Goal: Information Seeking & Learning: Learn about a topic

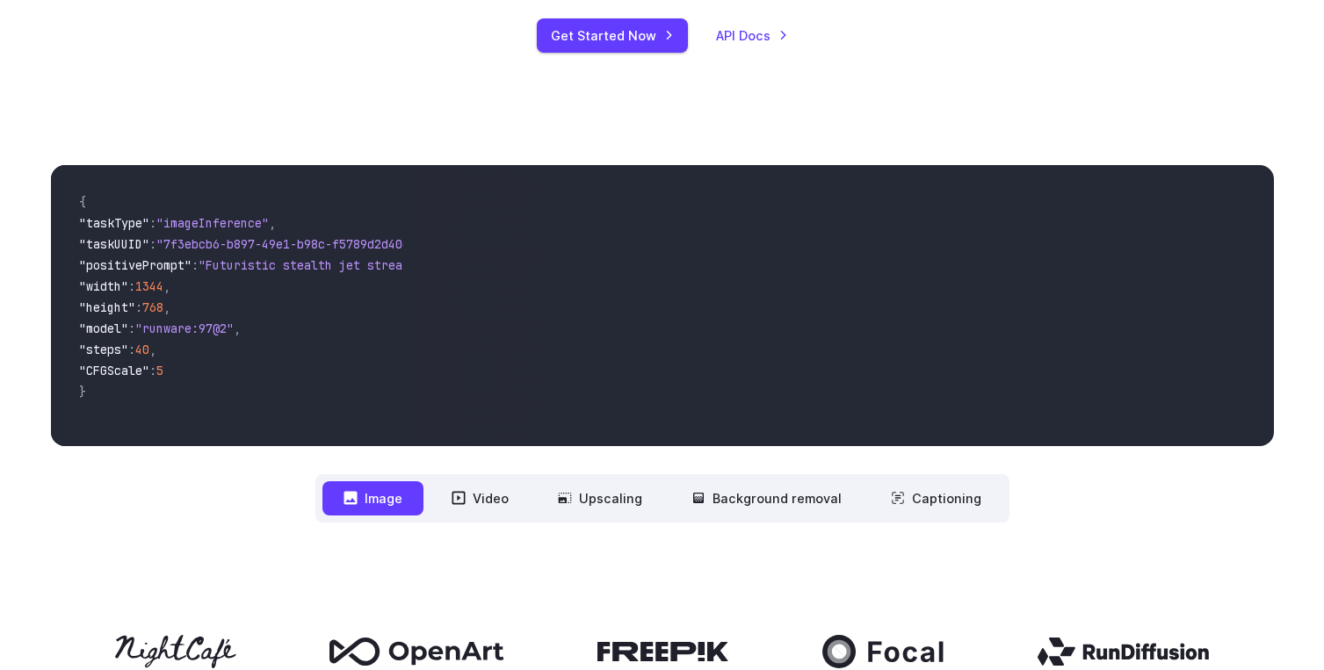
scroll to position [412, 0]
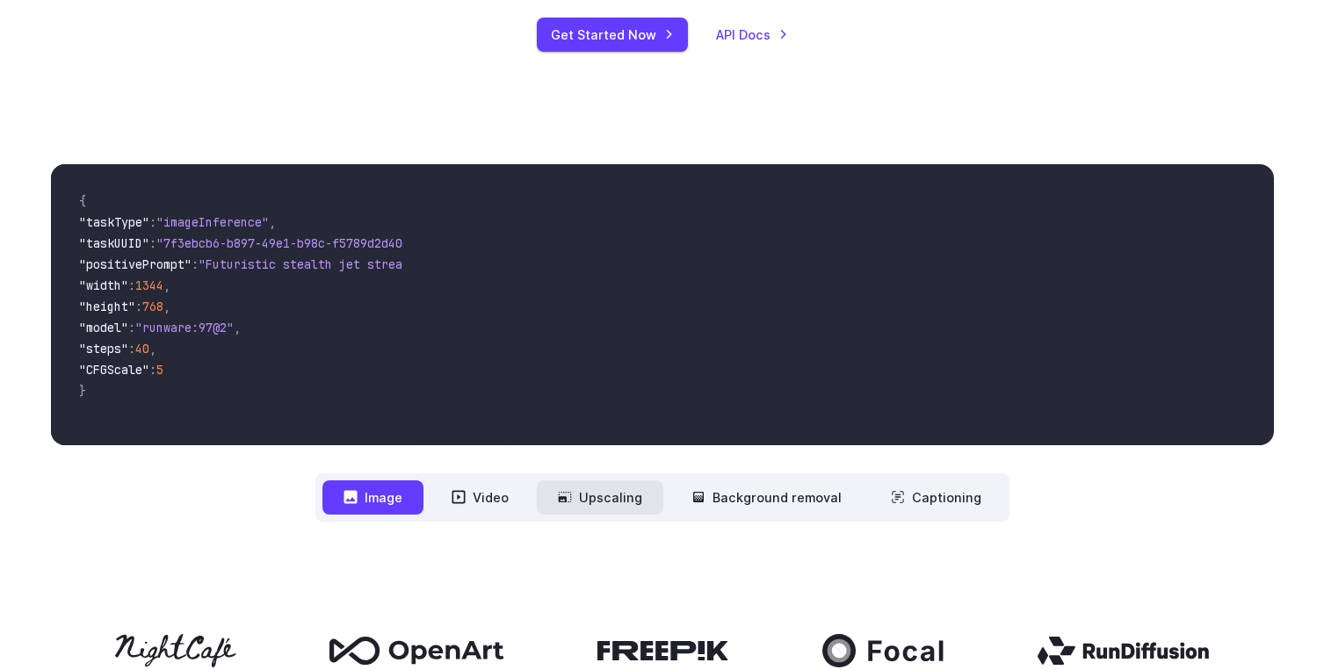
click at [611, 492] on button "Upscaling" at bounding box center [600, 498] width 127 height 34
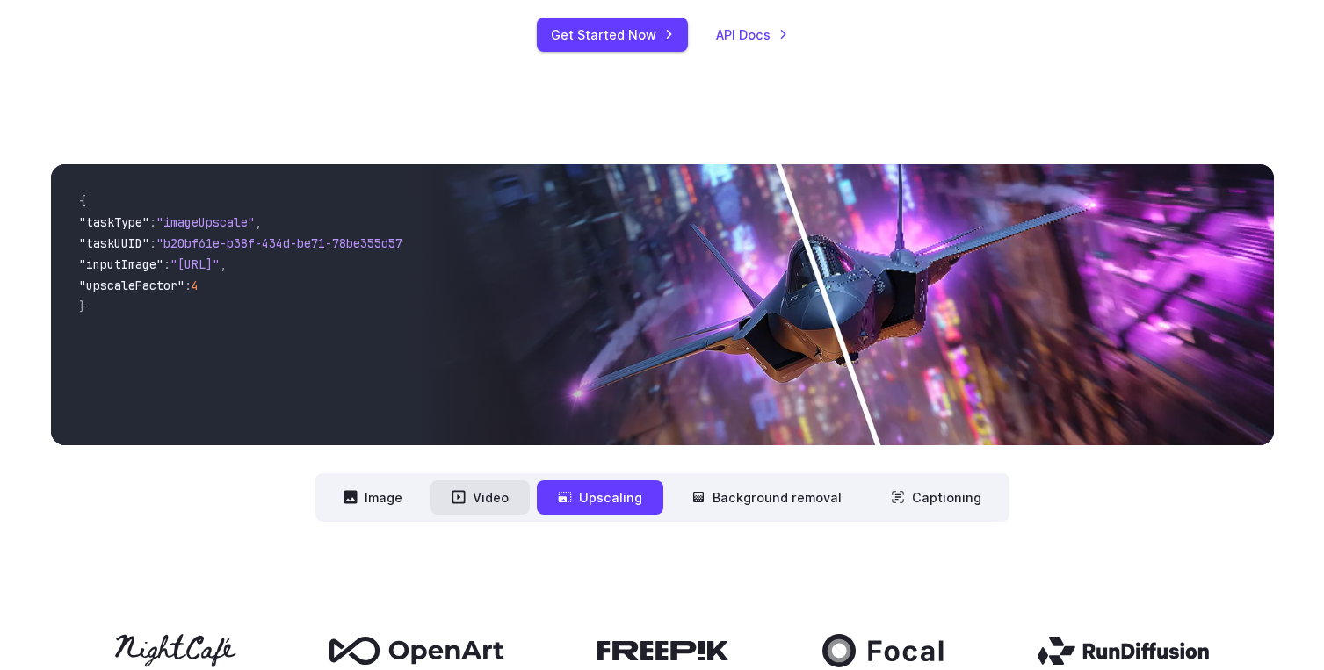
click at [508, 482] on button "Video" at bounding box center [480, 498] width 99 height 34
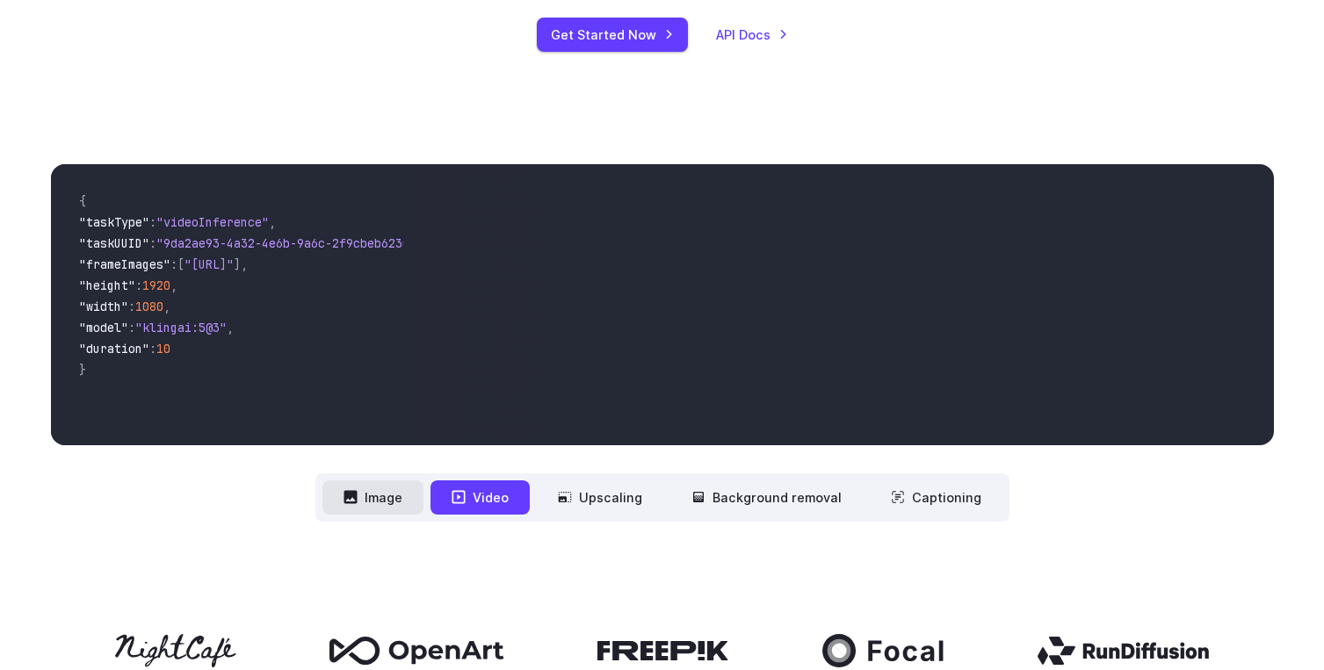
click at [410, 481] on button "Image" at bounding box center [373, 498] width 101 height 34
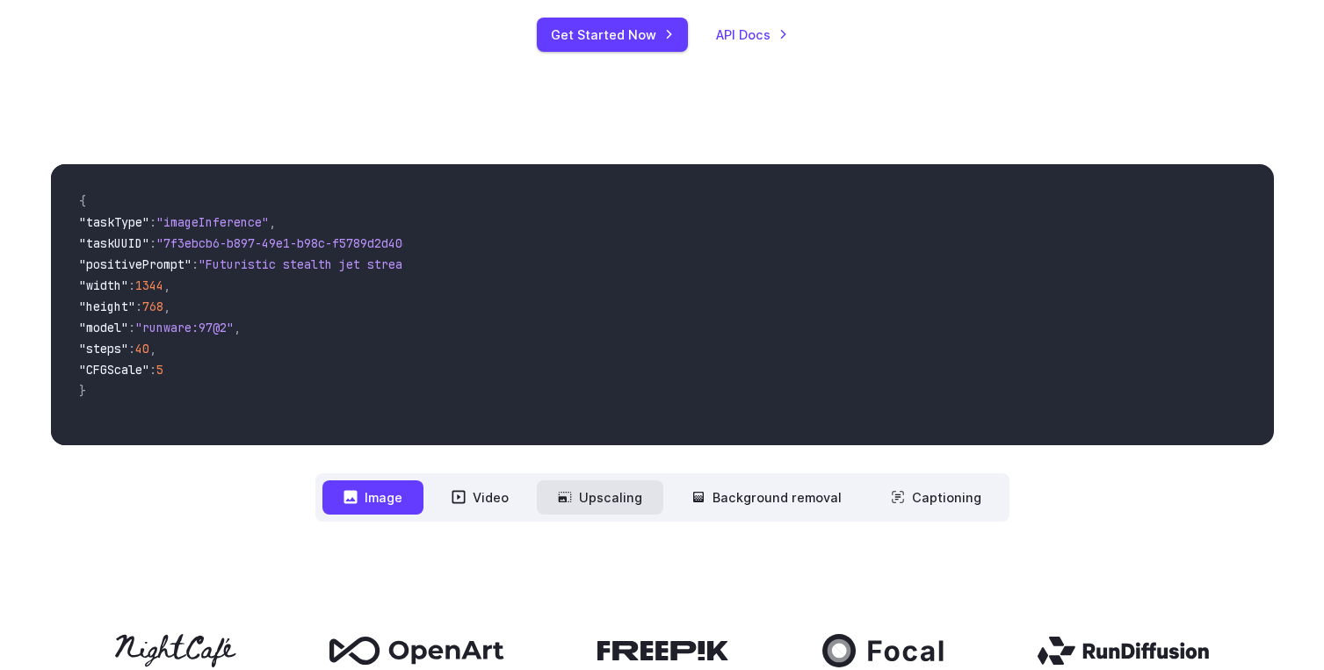
click at [608, 498] on button "Upscaling" at bounding box center [600, 498] width 127 height 34
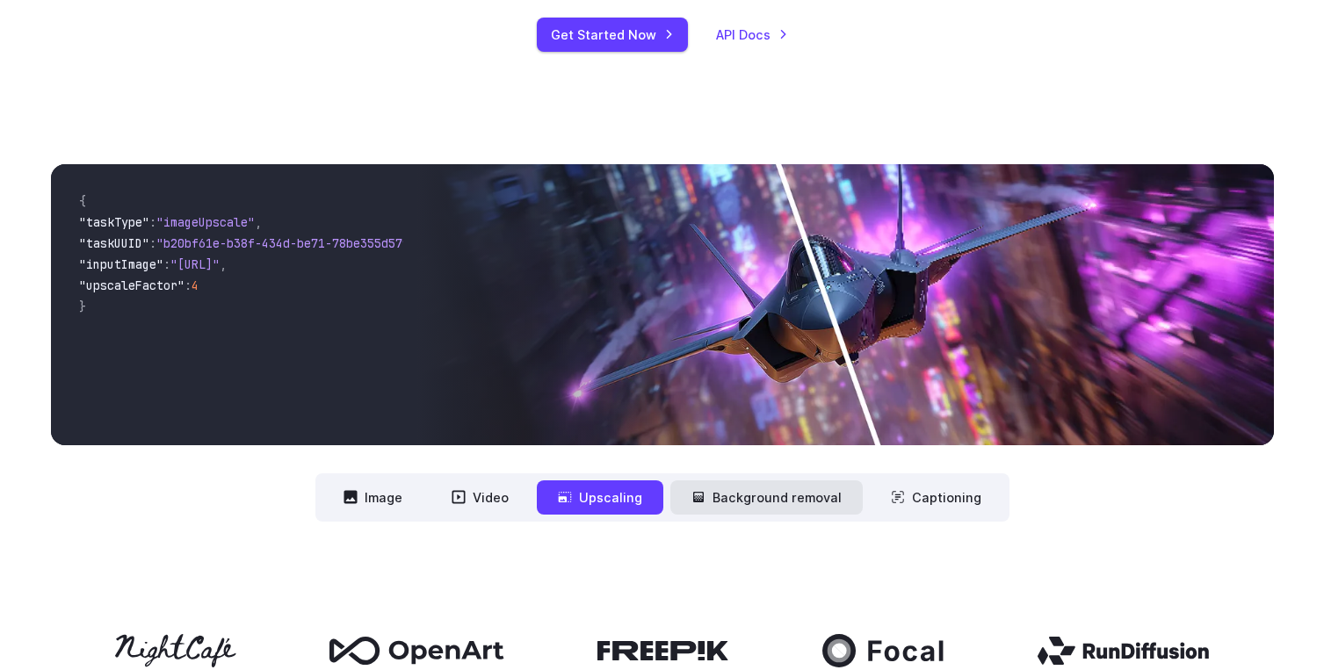
click at [787, 500] on button "Background removal" at bounding box center [766, 498] width 192 height 34
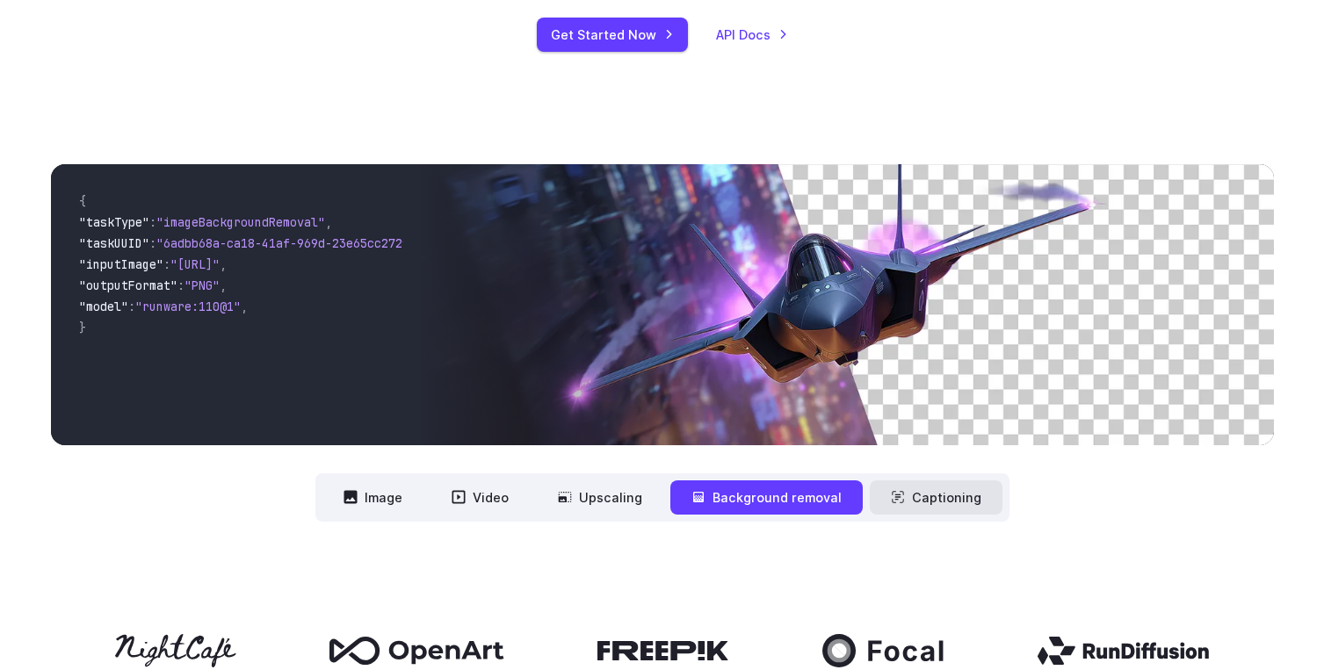
click at [926, 511] on button "Captioning" at bounding box center [936, 498] width 133 height 34
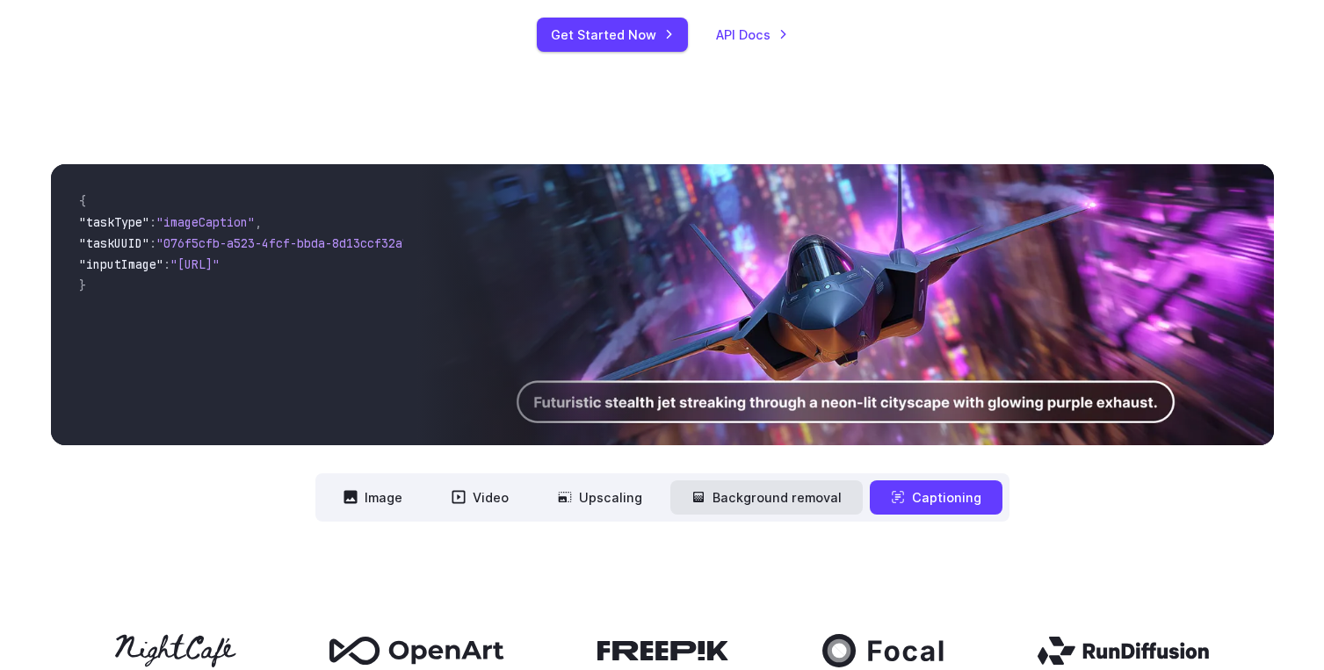
click at [815, 500] on button "Background removal" at bounding box center [766, 498] width 192 height 34
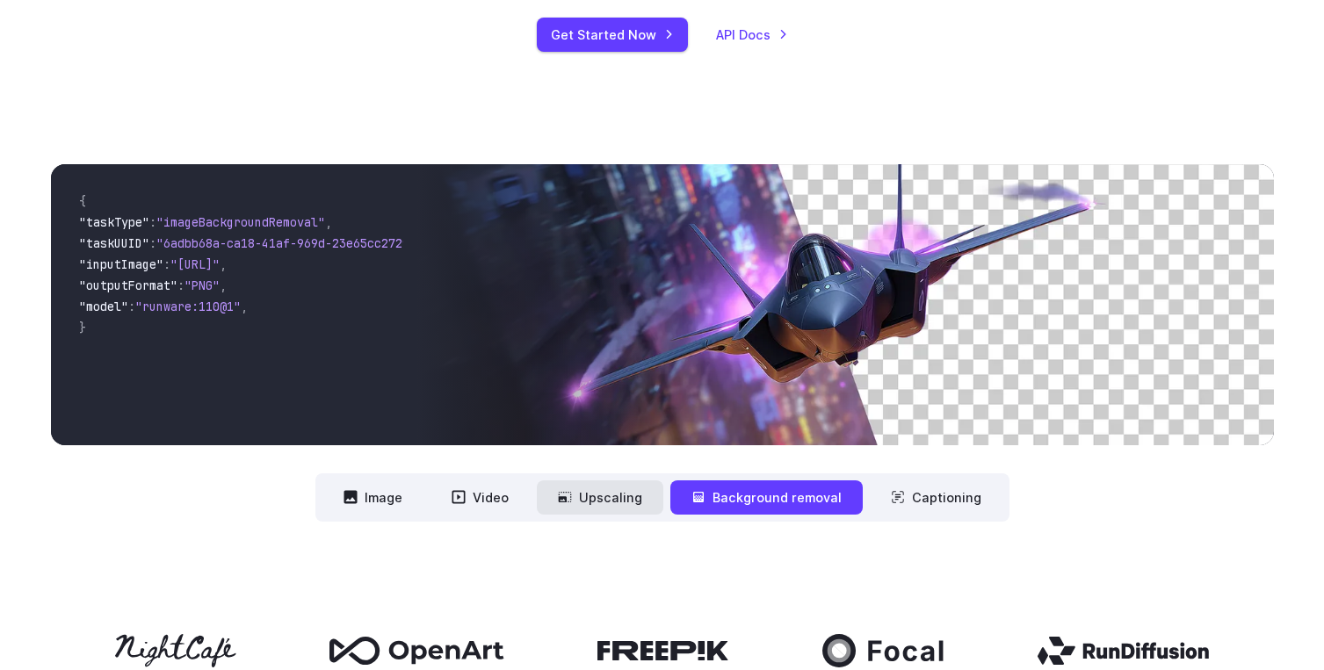
click at [578, 500] on button "Upscaling" at bounding box center [600, 498] width 127 height 34
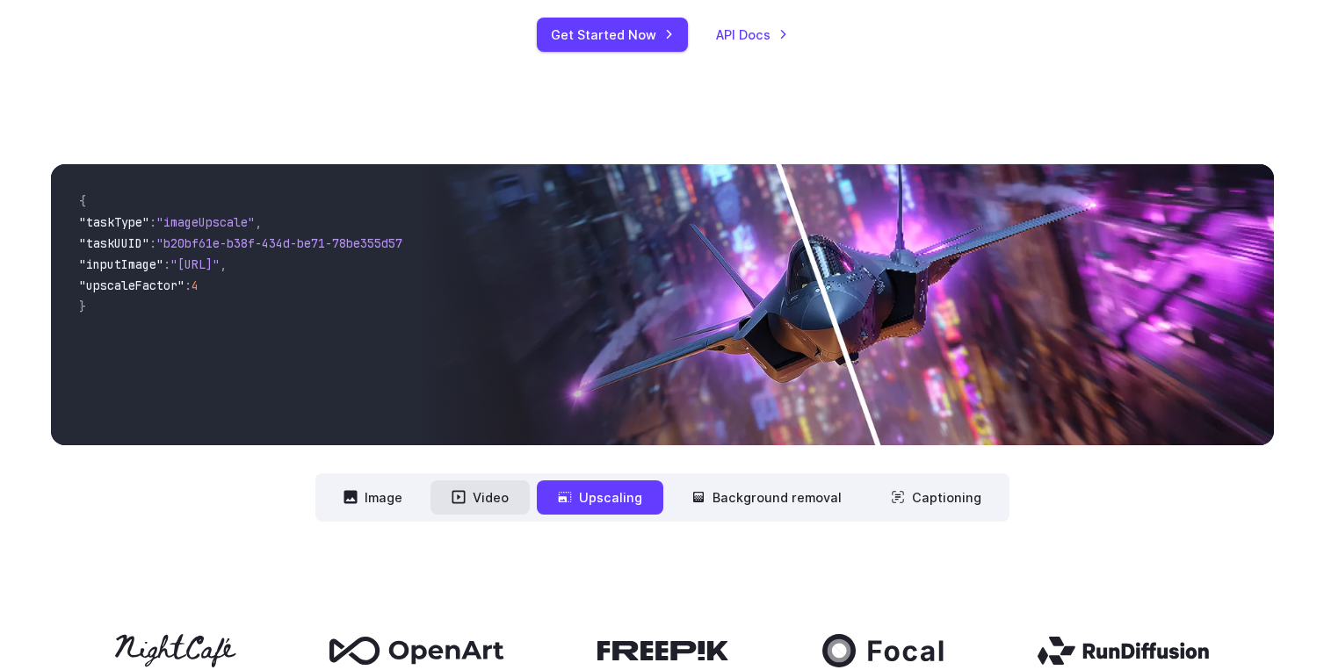
click at [504, 500] on button "Video" at bounding box center [480, 498] width 99 height 34
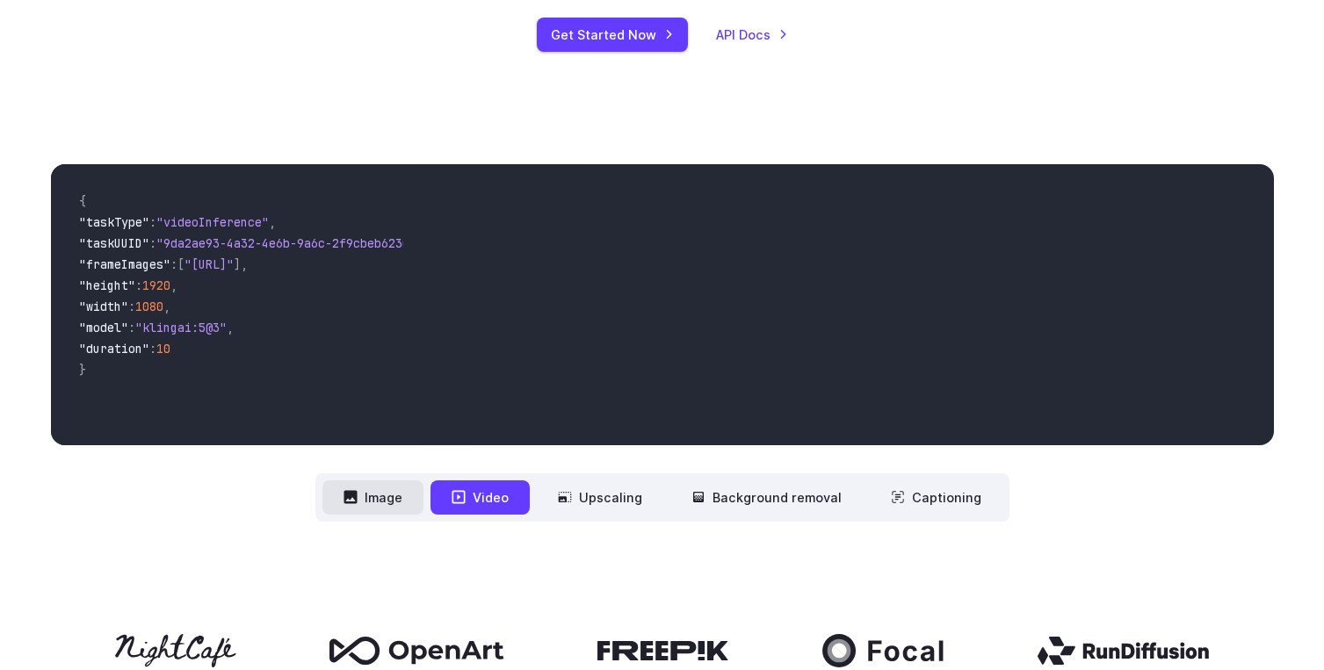
click at [395, 494] on button "Image" at bounding box center [373, 498] width 101 height 34
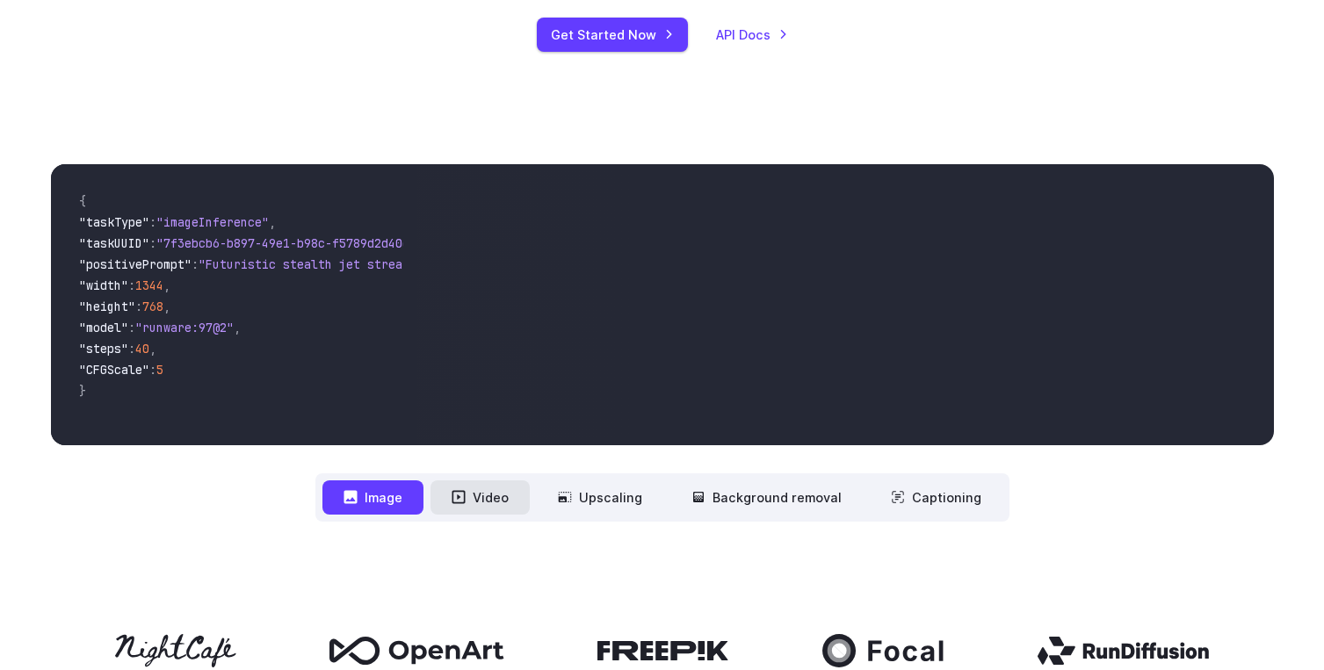
click at [507, 498] on button "Video" at bounding box center [480, 498] width 99 height 34
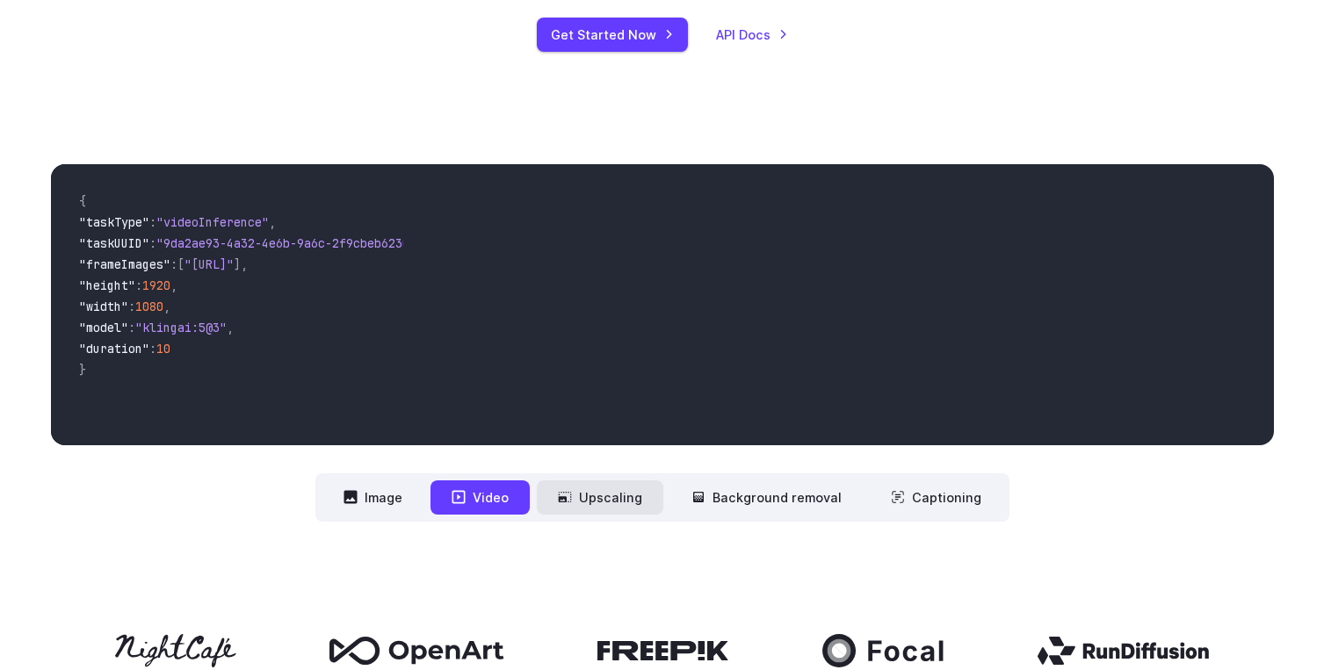
click at [620, 506] on button "Upscaling" at bounding box center [600, 498] width 127 height 34
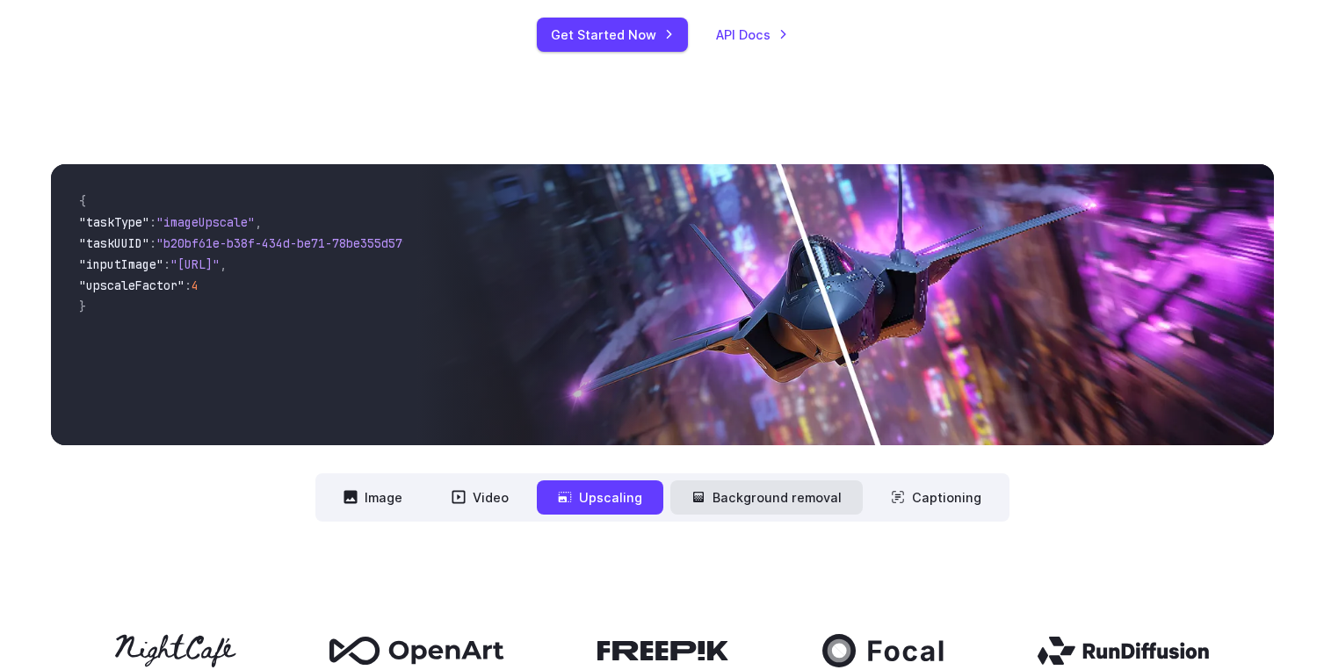
click at [765, 511] on button "Background removal" at bounding box center [766, 498] width 192 height 34
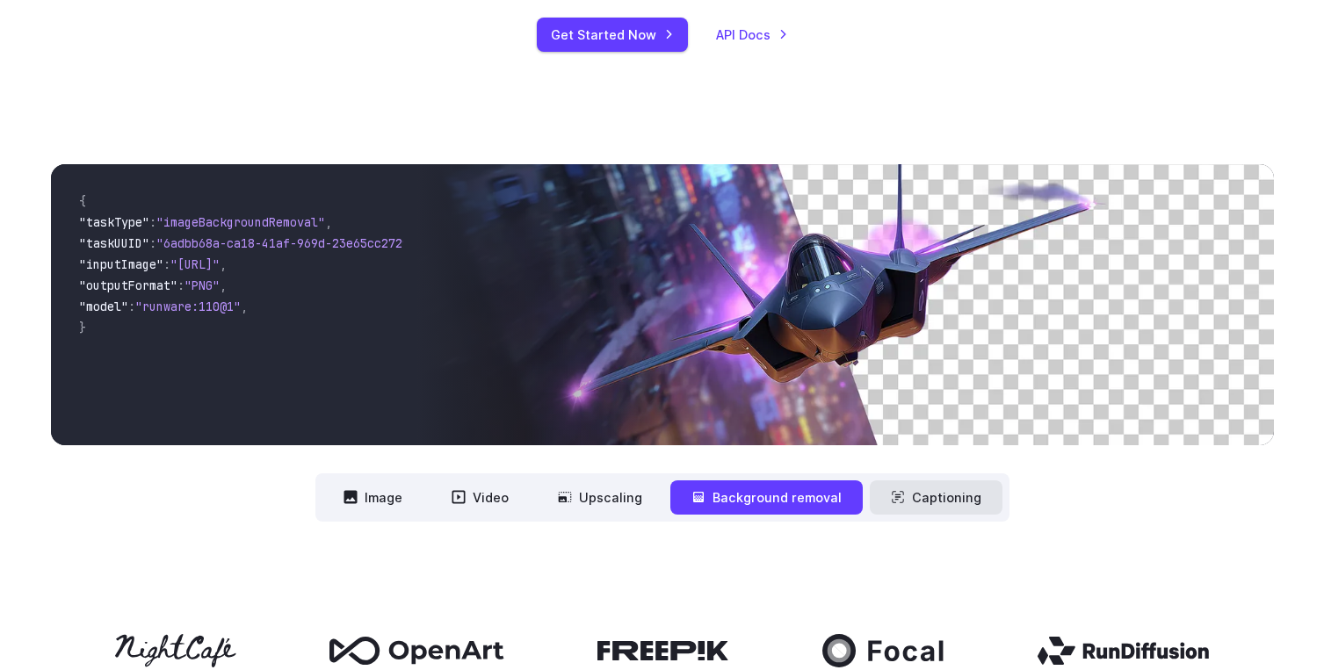
click at [957, 504] on button "Captioning" at bounding box center [936, 498] width 133 height 34
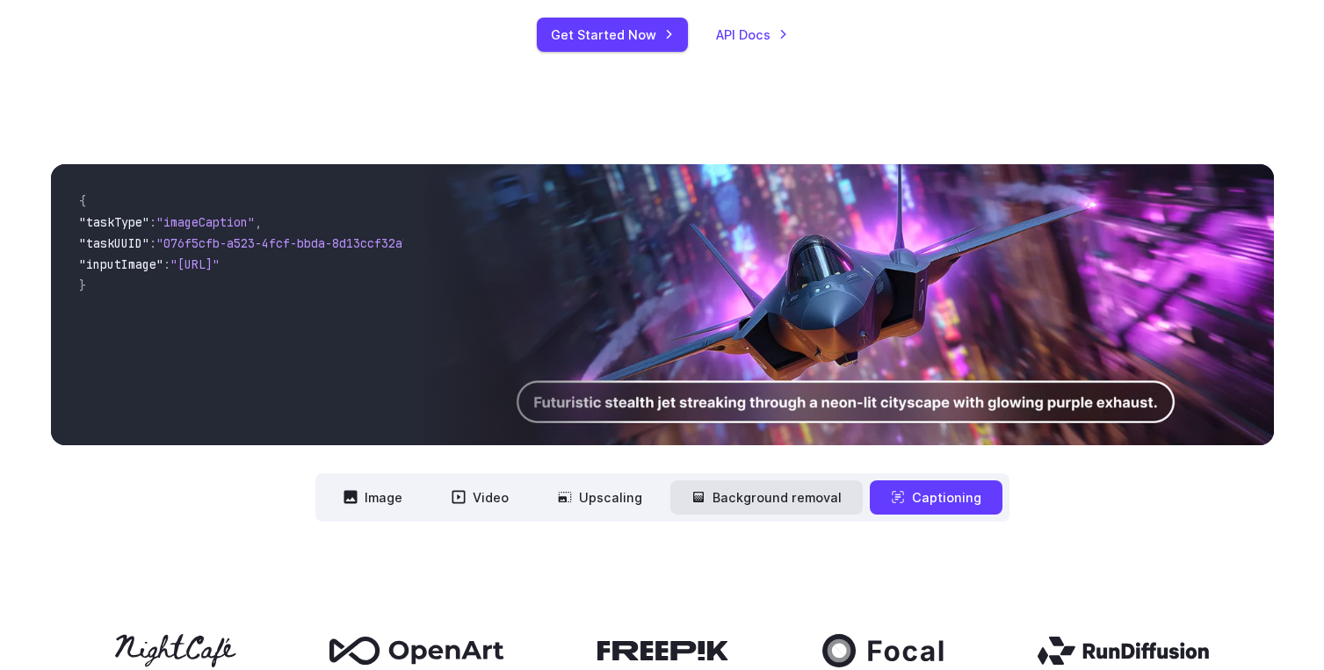
click at [794, 482] on button "Background removal" at bounding box center [766, 498] width 192 height 34
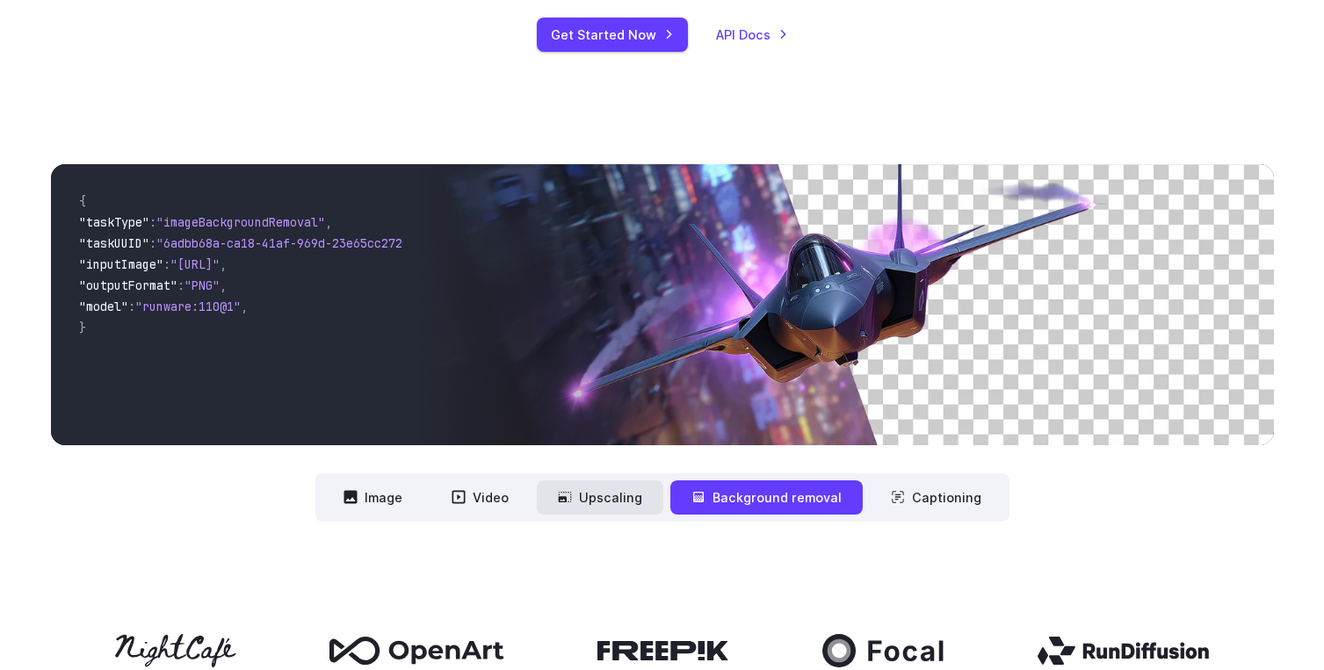
click at [649, 486] on button "Upscaling" at bounding box center [600, 498] width 127 height 34
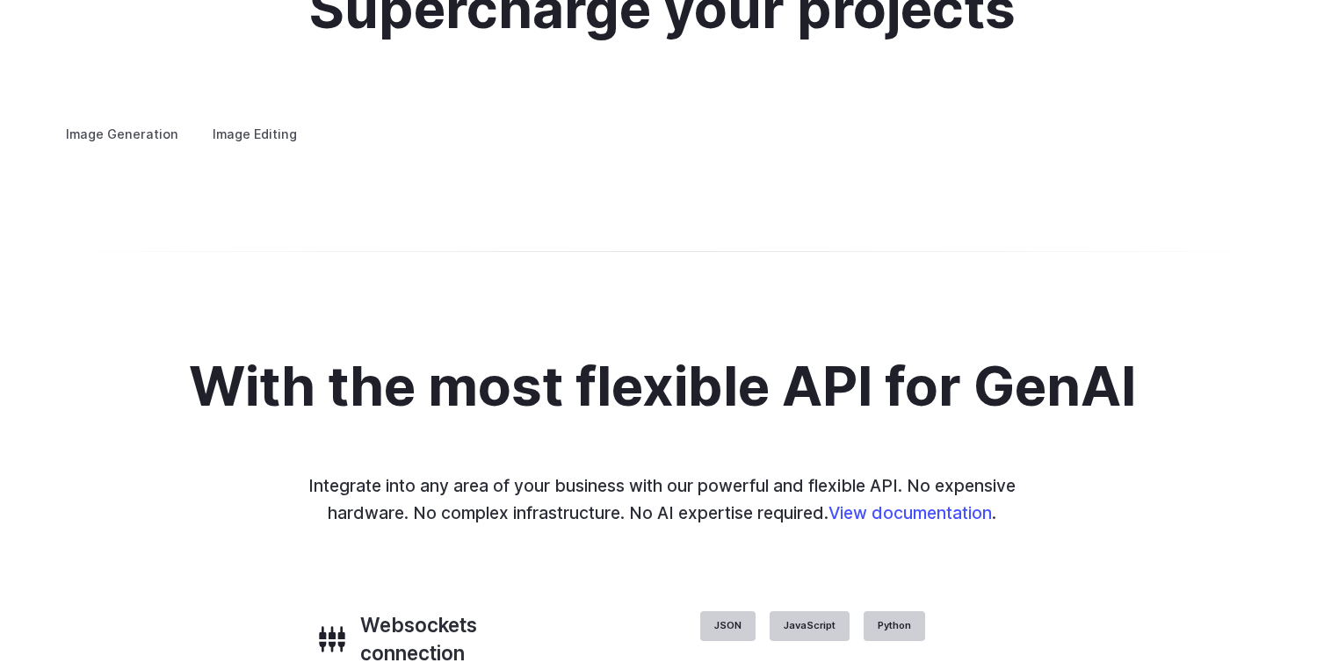
scroll to position [3312, 0]
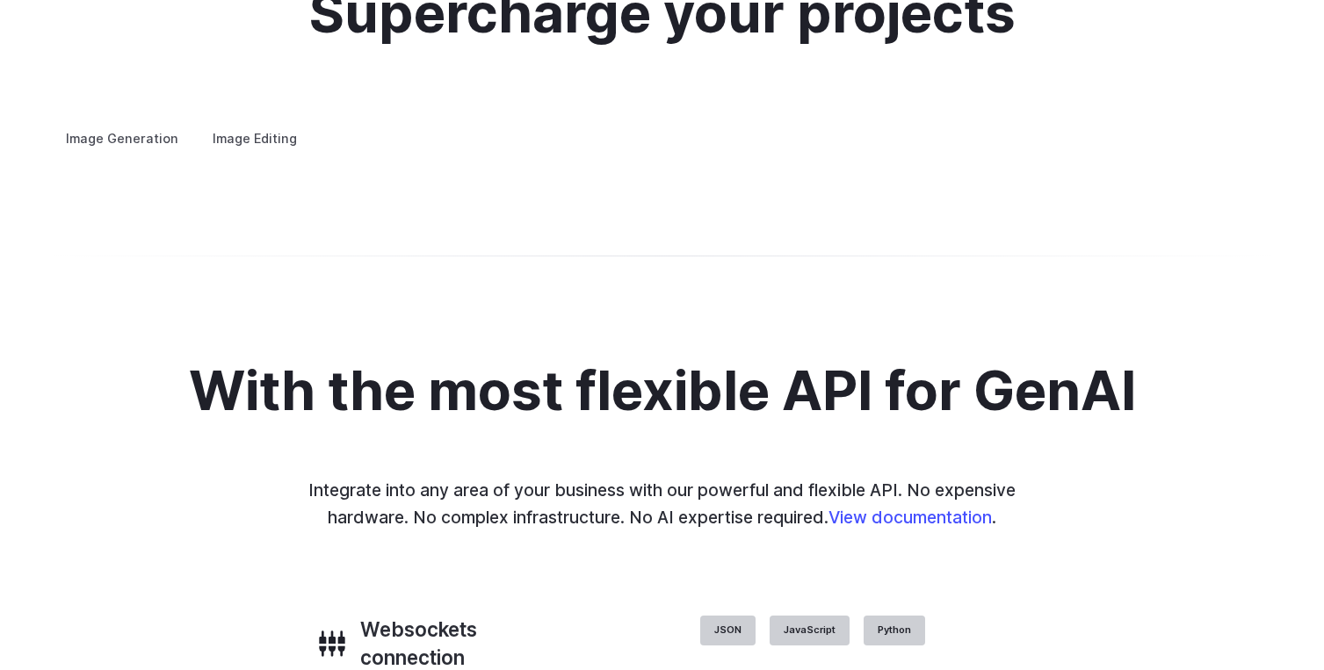
click at [0, 0] on summary "Concept design" at bounding box center [0, 0] width 0 height 0
click at [0, 0] on summary "Creative styling" at bounding box center [0, 0] width 0 height 0
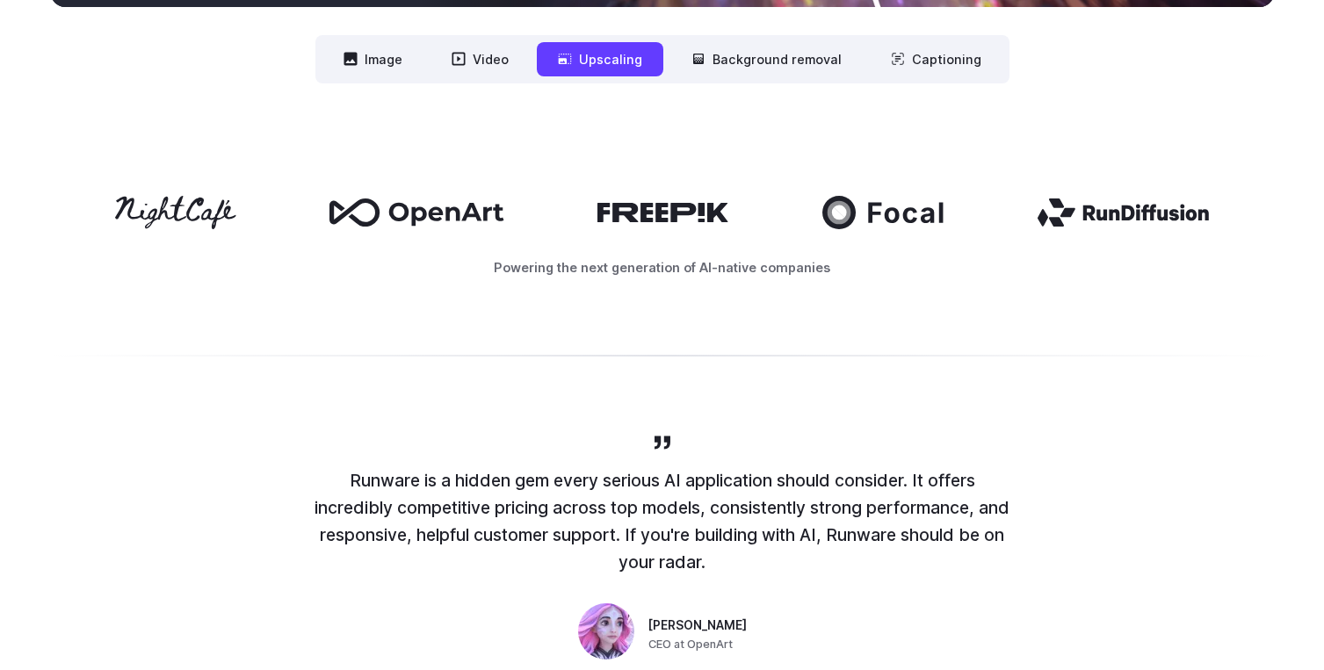
scroll to position [0, 0]
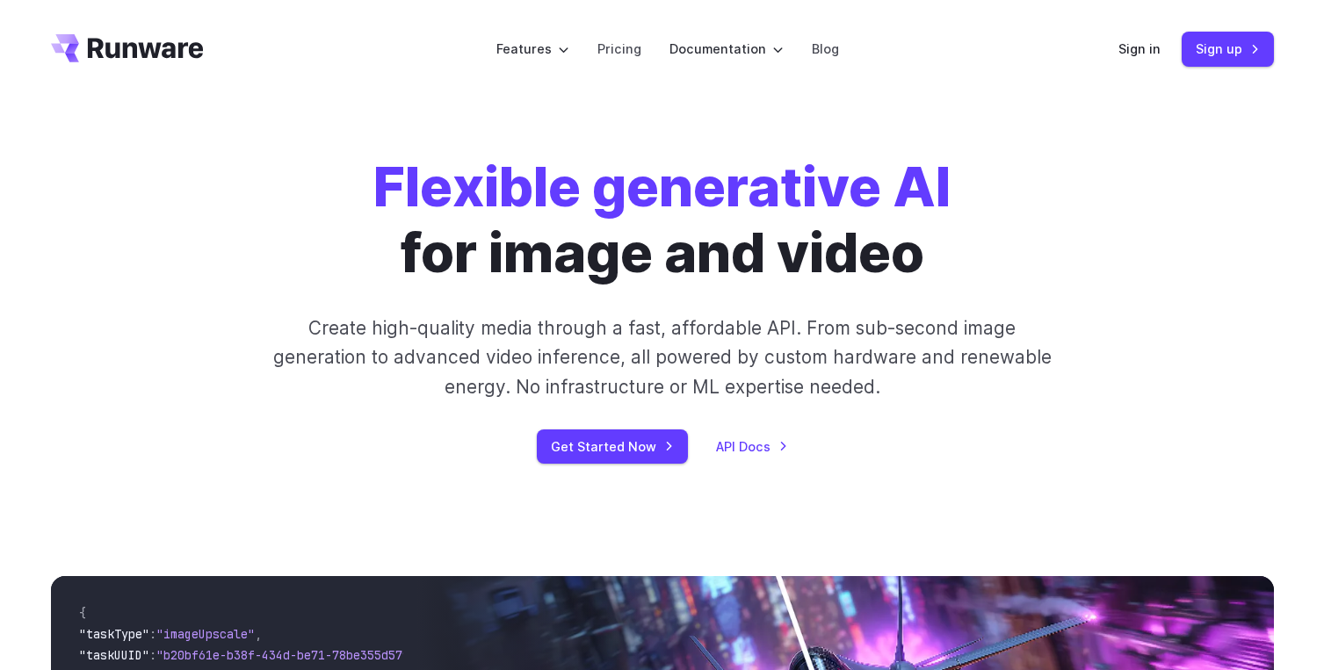
click at [165, 40] on icon "Go to /" at bounding box center [127, 48] width 153 height 28
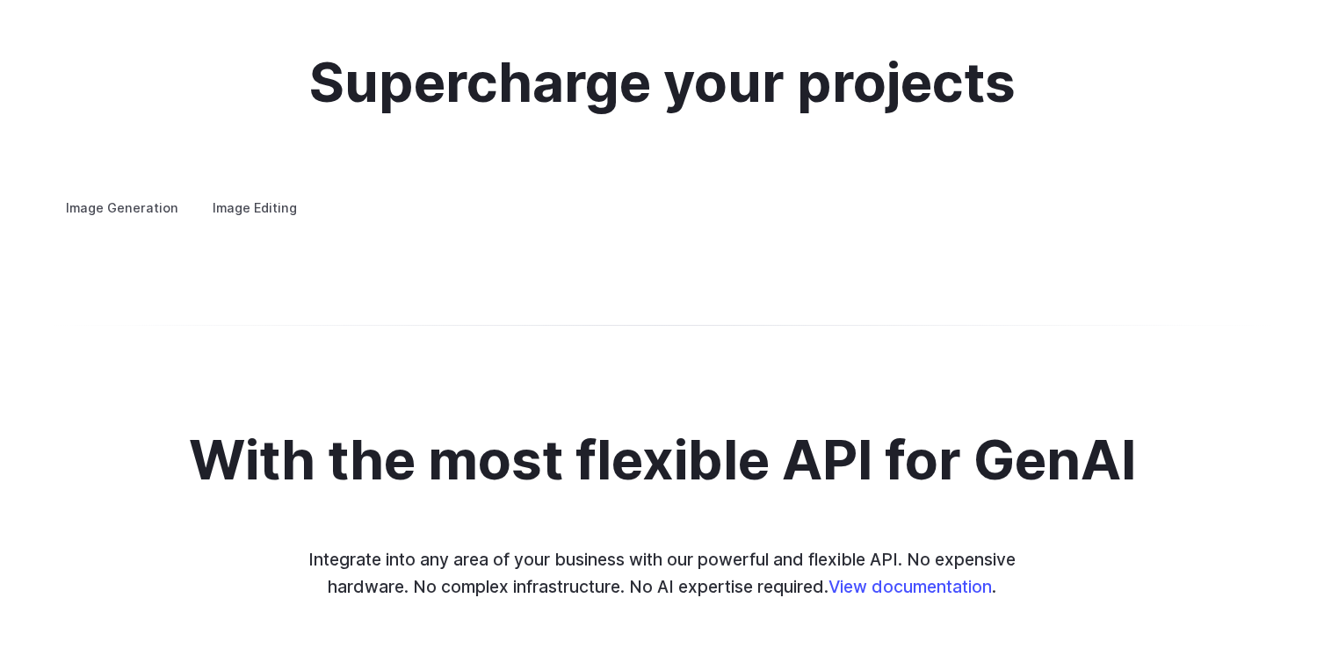
scroll to position [3200, 0]
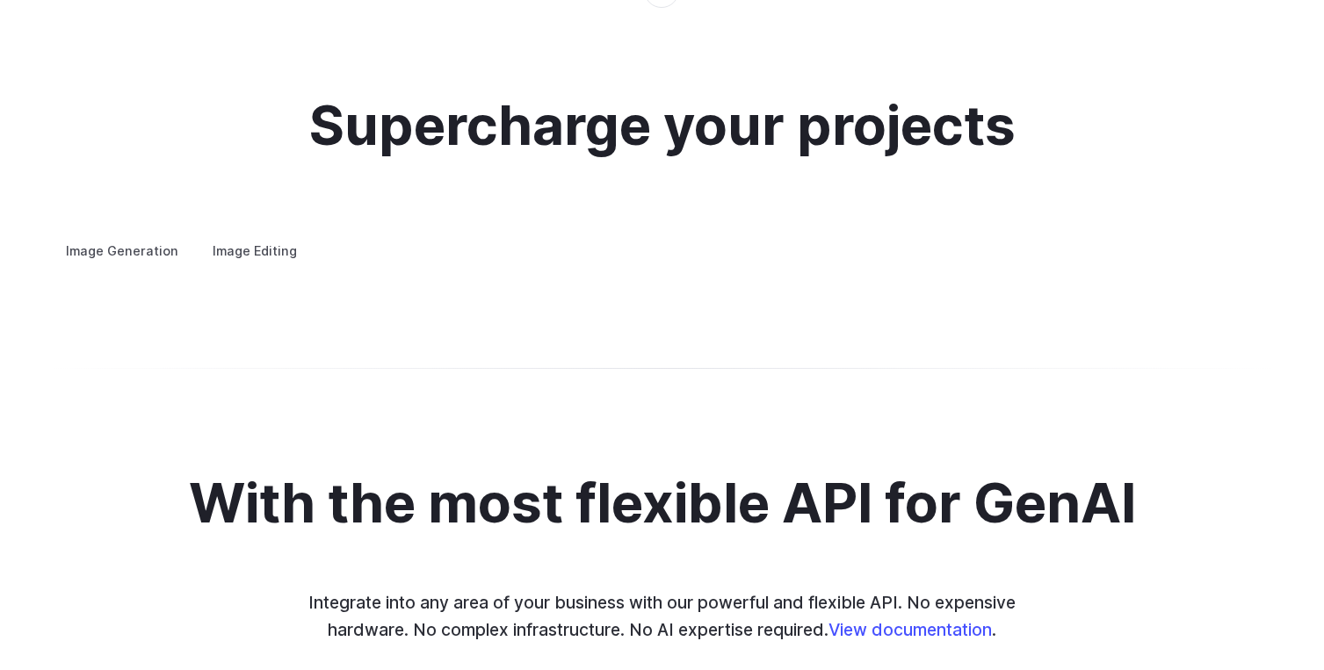
click at [0, 0] on details "Custom avatars Create avatars in any style you desire – whether abstract, carto…" at bounding box center [0, 0] width 0 height 0
click at [0, 0] on summary "Custom avatars" at bounding box center [0, 0] width 0 height 0
click at [0, 0] on summary "Concept design" at bounding box center [0, 0] width 0 height 0
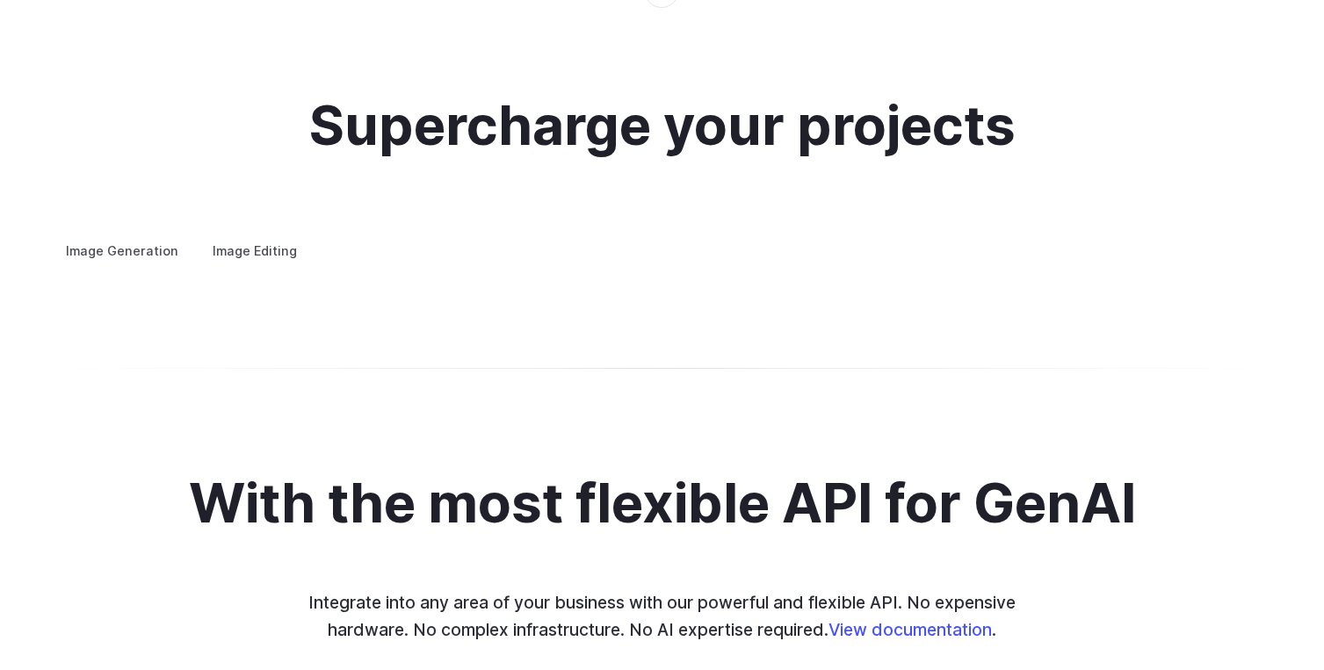
click at [0, 0] on summary "Concept design" at bounding box center [0, 0] width 0 height 0
click at [0, 0] on summary "Custom avatars" at bounding box center [0, 0] width 0 height 0
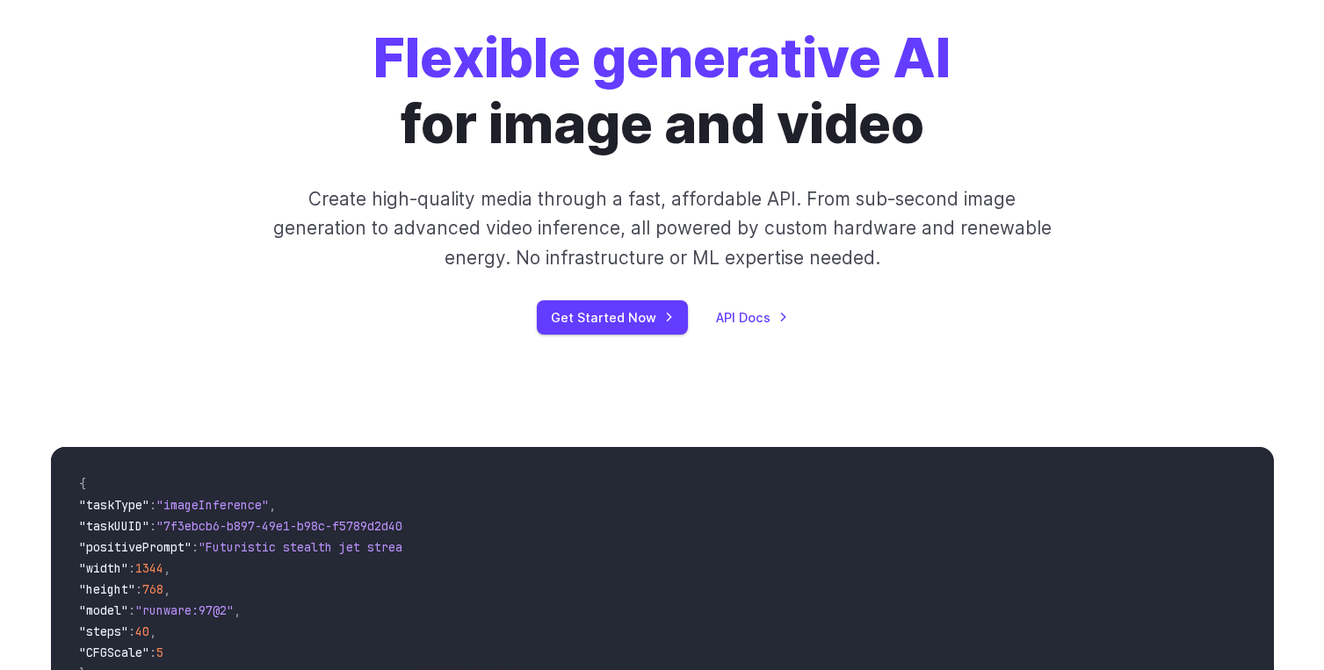
scroll to position [0, 0]
